Goal: Transaction & Acquisition: Purchase product/service

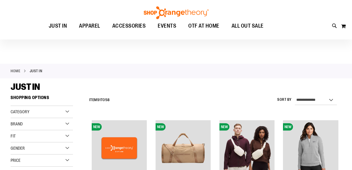
scroll to position [60, 0]
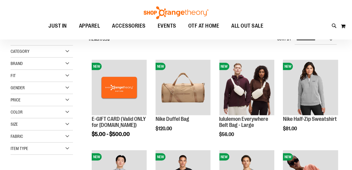
type input "**********"
click at [49, 86] on div "Gender" at bounding box center [42, 88] width 62 height 12
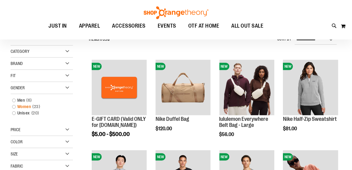
click at [34, 106] on span "23 items" at bounding box center [36, 106] width 11 height 6
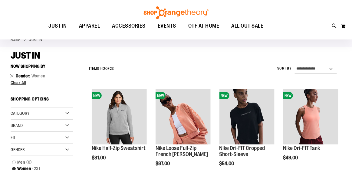
scroll to position [22, 0]
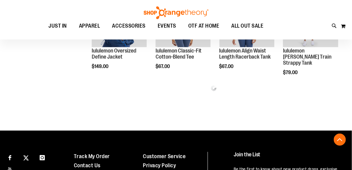
scroll to position [295, 0]
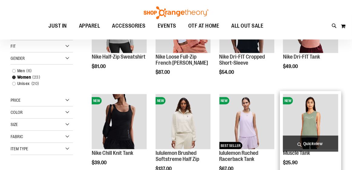
scroll to position [83, 0]
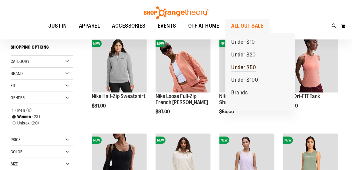
click at [251, 65] on span "Under $50" at bounding box center [244, 68] width 25 height 8
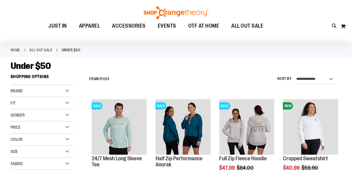
scroll to position [30, 0]
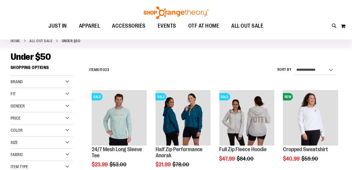
type input "**********"
click at [63, 112] on div "Price" at bounding box center [42, 118] width 62 height 12
click at [60, 105] on div "Gender" at bounding box center [42, 106] width 62 height 12
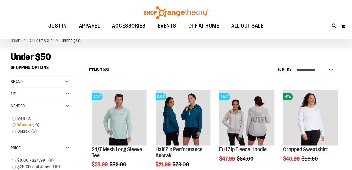
click at [39, 122] on span "10 items" at bounding box center [36, 124] width 10 height 6
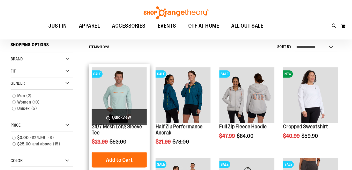
scroll to position [53, 0]
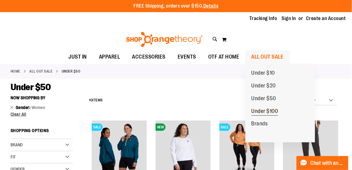
click at [269, 110] on span "Under $100" at bounding box center [265, 112] width 27 height 8
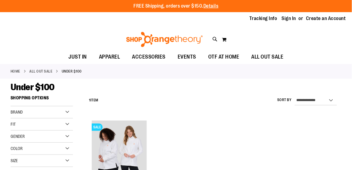
type input "**********"
click at [48, 134] on div "Gender" at bounding box center [42, 136] width 62 height 12
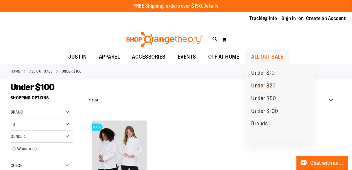
click at [271, 85] on span "Under $20" at bounding box center [264, 86] width 25 height 8
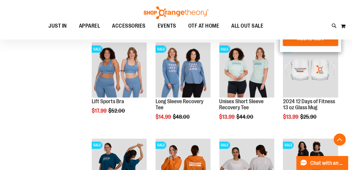
scroll to position [181, 0]
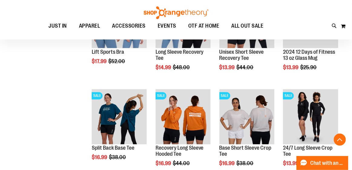
scroll to position [242, 0]
